Goal: Find specific page/section: Find specific page/section

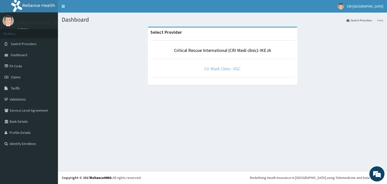
click at [232, 68] on link "Cri Medi Clinic- VGC" at bounding box center [222, 69] width 36 height 6
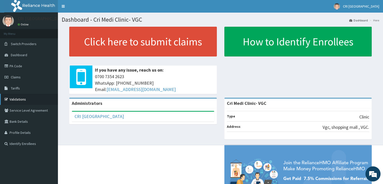
click at [20, 99] on link "Validations" at bounding box center [29, 99] width 58 height 11
